Goal: Information Seeking & Learning: Compare options

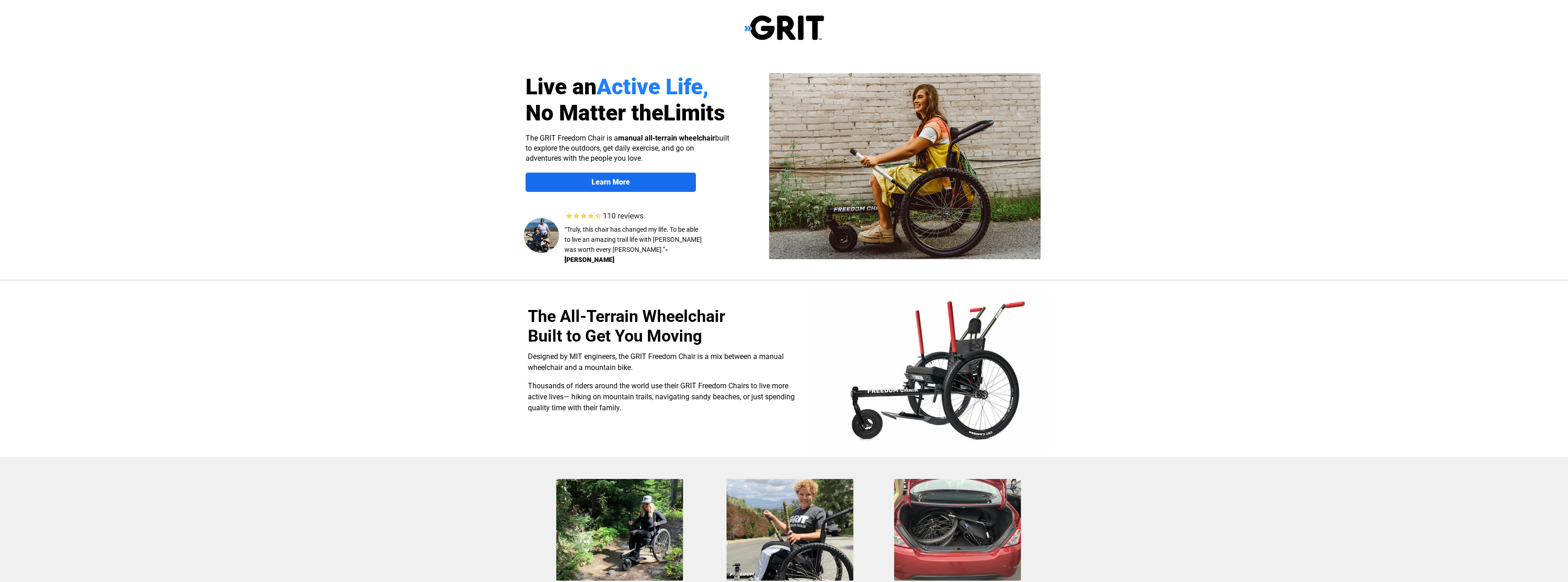
click at [621, 180] on strong "Learn More" at bounding box center [611, 182] width 38 height 9
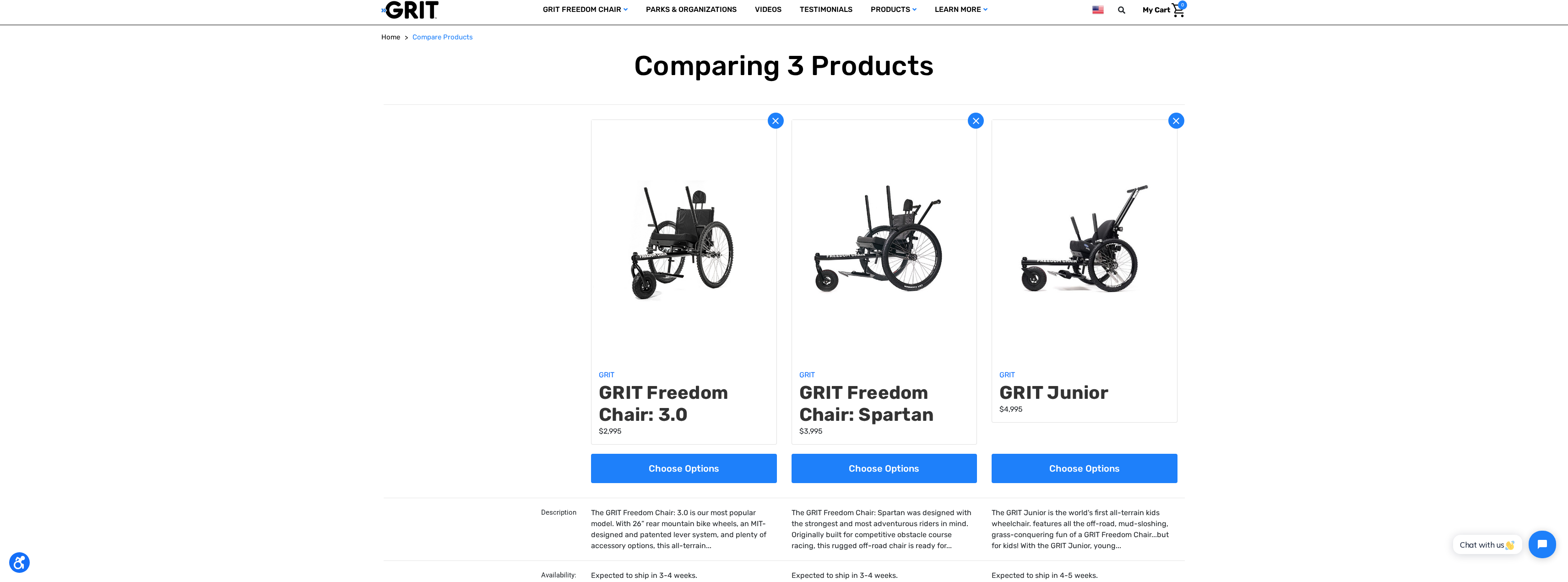
scroll to position [46, 0]
